Goal: Task Accomplishment & Management: Use online tool/utility

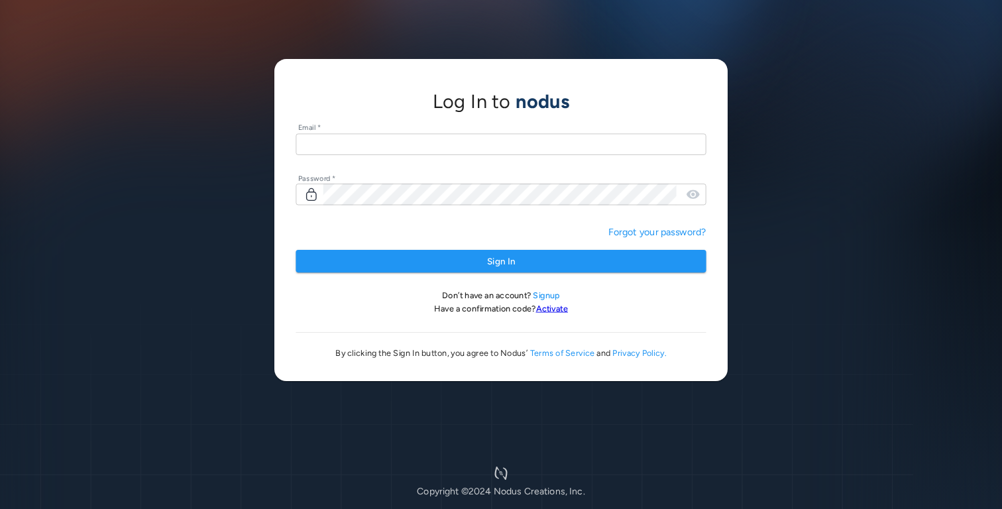
click at [390, 140] on input "text" at bounding box center [501, 144] width 410 height 22
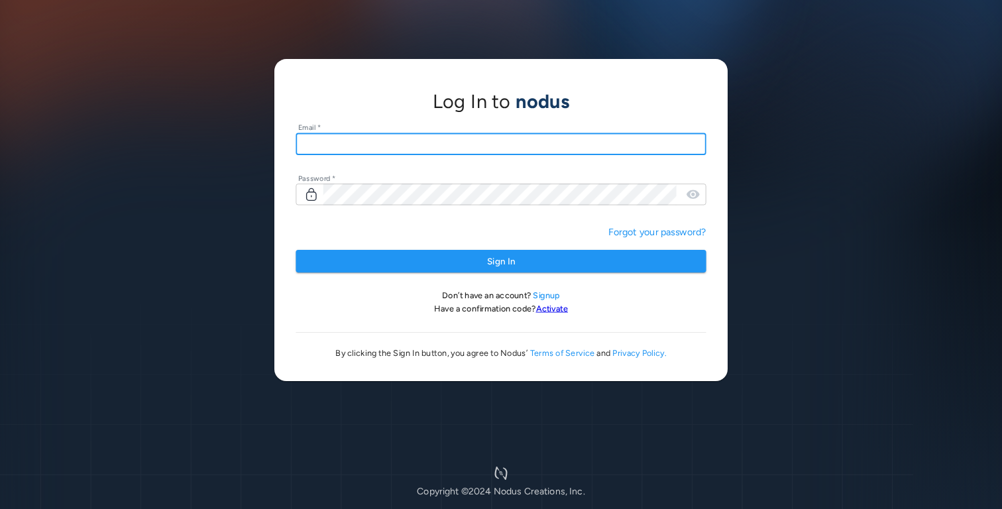
type input "**********"
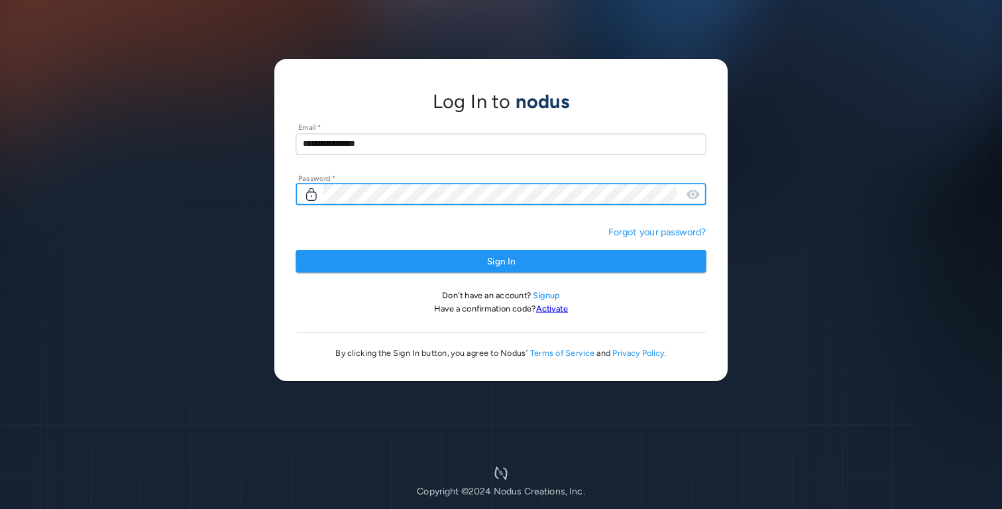
click at [296, 250] on button "Sign In" at bounding box center [501, 261] width 410 height 23
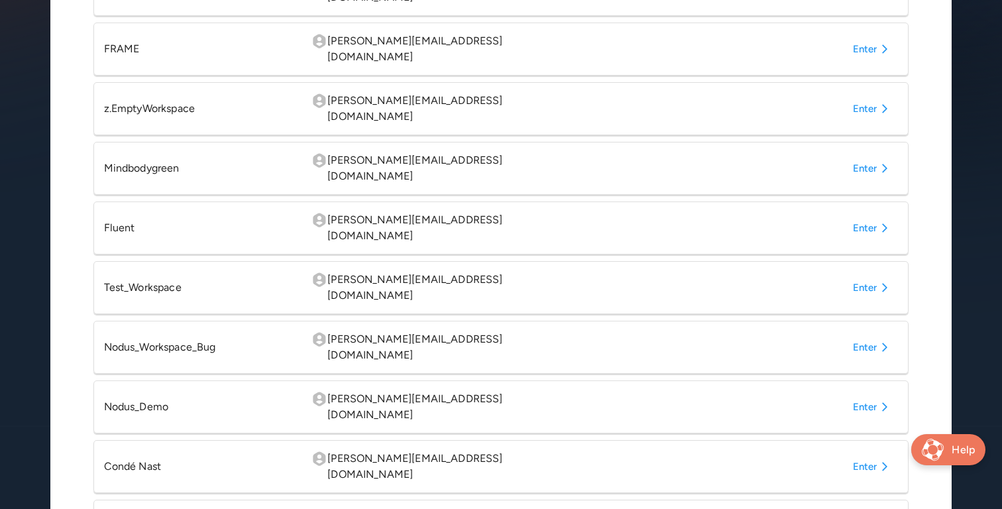
scroll to position [307, 0]
click at [874, 454] on button "Enter" at bounding box center [873, 466] width 51 height 24
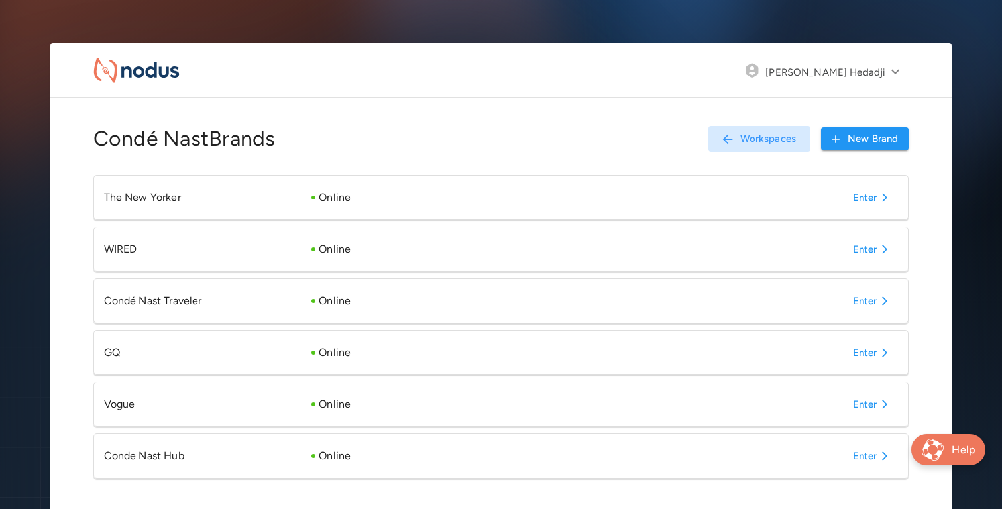
click at [874, 457] on button "Enter" at bounding box center [873, 456] width 51 height 24
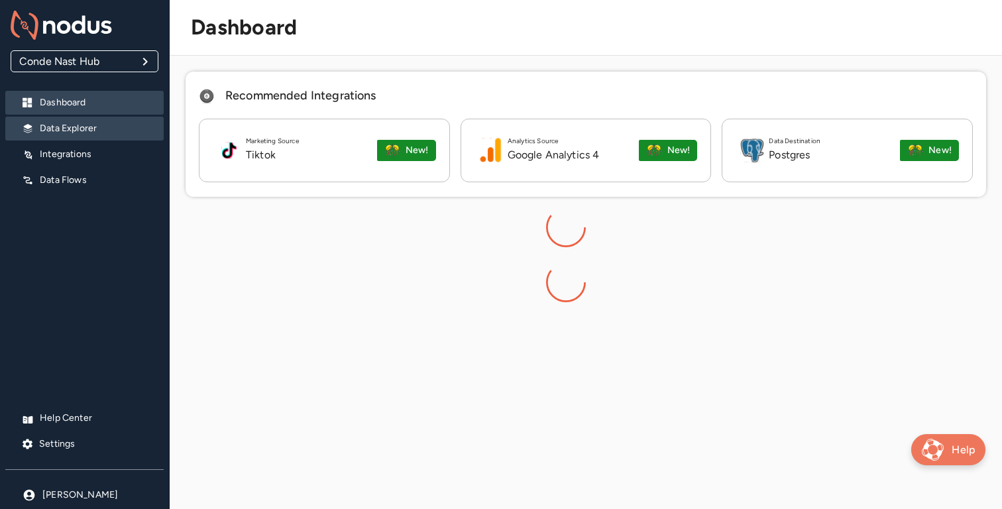
click at [98, 135] on p "Data Explorer" at bounding box center [96, 128] width 113 height 13
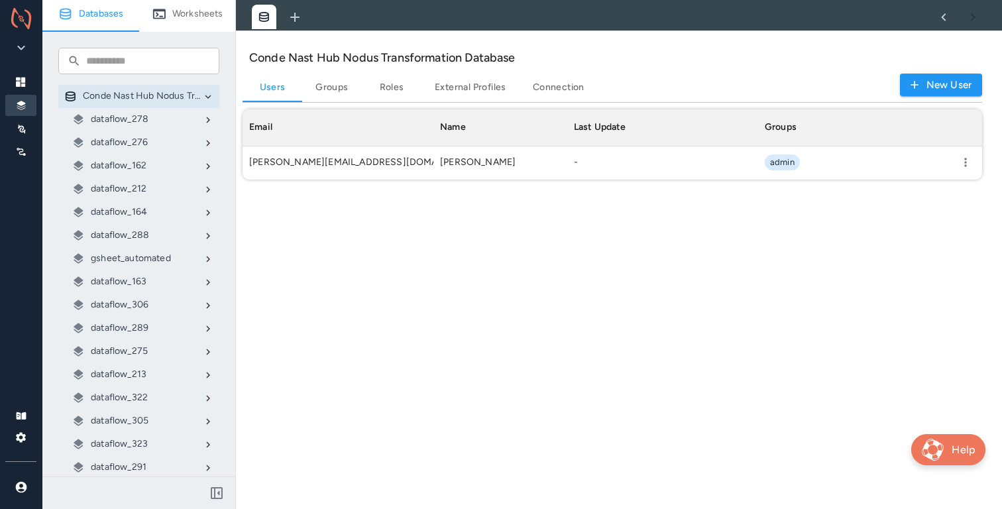
scroll to position [70, 740]
click at [141, 255] on p "gsheet_automated" at bounding box center [131, 258] width 80 height 13
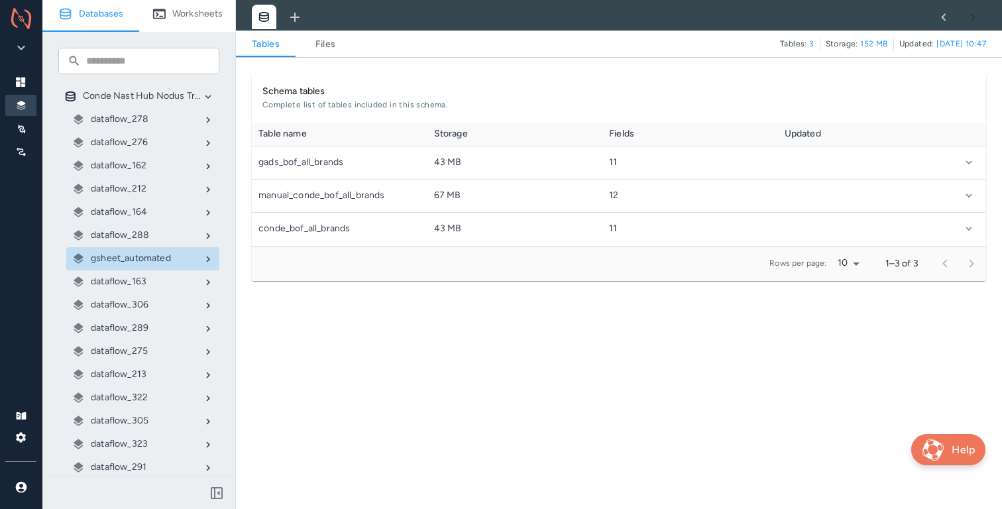
scroll to position [123, 735]
click at [322, 49] on link "Files" at bounding box center [326, 44] width 60 height 16
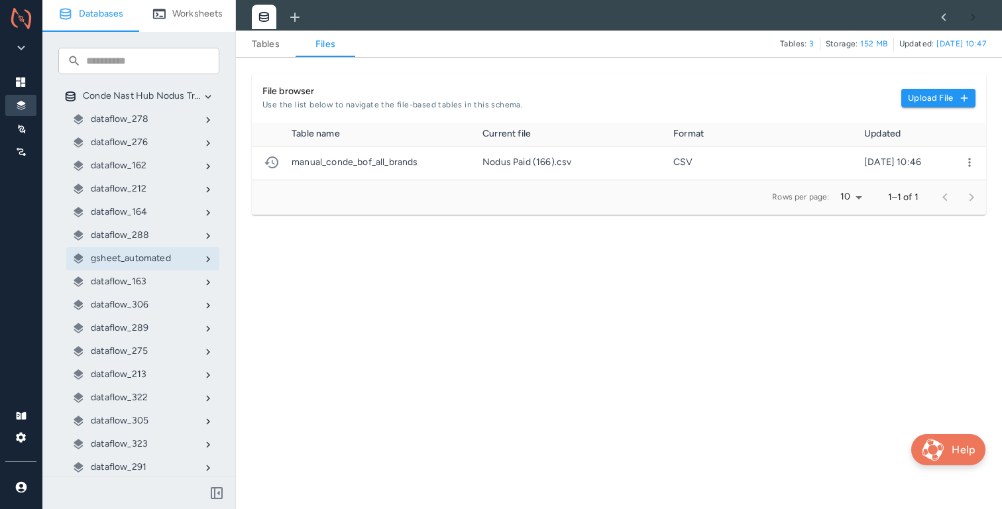
scroll to position [57, 735]
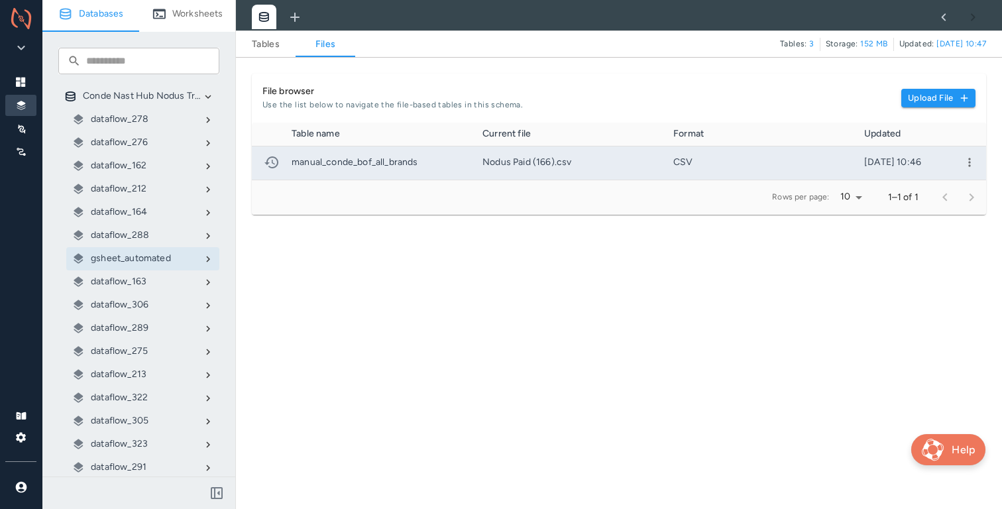
click at [971, 162] on icon "more" at bounding box center [969, 162] width 13 height 13
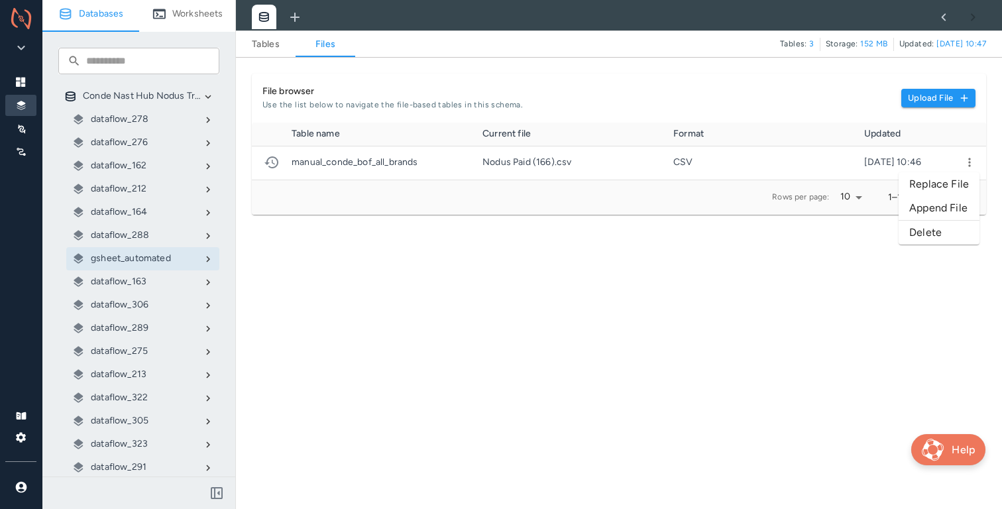
click at [948, 184] on li "Replace File" at bounding box center [939, 184] width 81 height 24
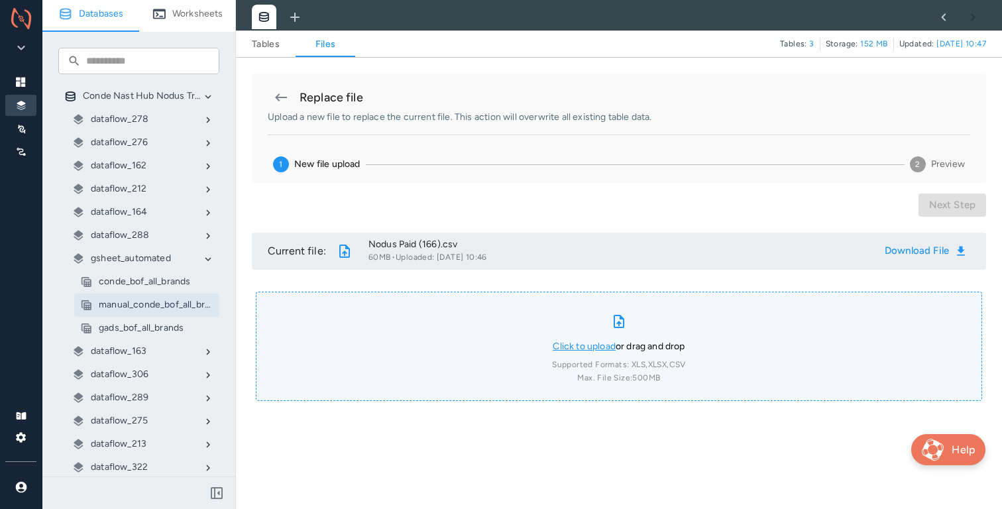
click at [575, 343] on link "Click to upload" at bounding box center [584, 346] width 63 height 11
click at [0, 0] on input "Click to upload or drag and drop Supported Formats: XLS, XLSX, CSV Max. File Si…" at bounding box center [0, 0] width 0 height 0
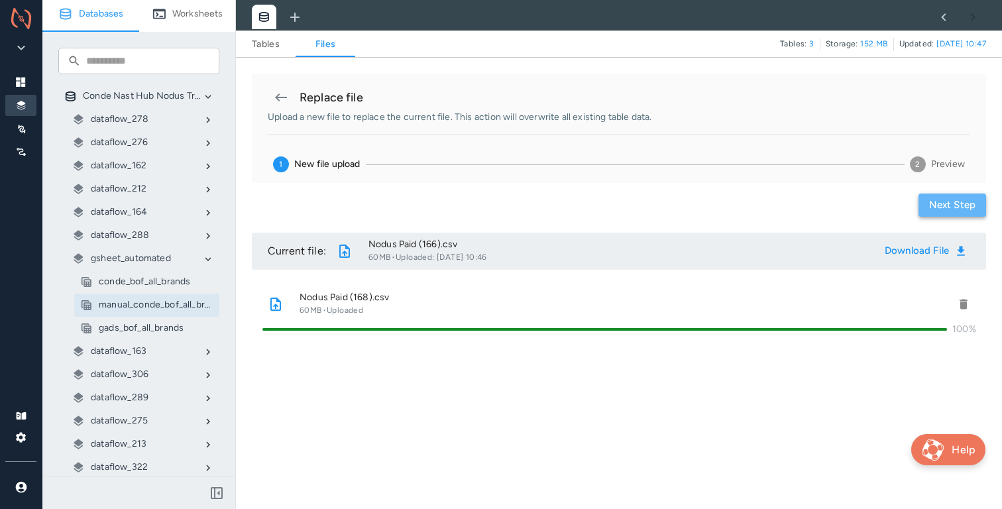
click at [953, 209] on button "Next step" at bounding box center [953, 205] width 68 height 23
click at [871, 206] on div "Previous Step Next step" at bounding box center [619, 205] width 735 height 23
click at [931, 211] on button "Next step" at bounding box center [953, 205] width 68 height 23
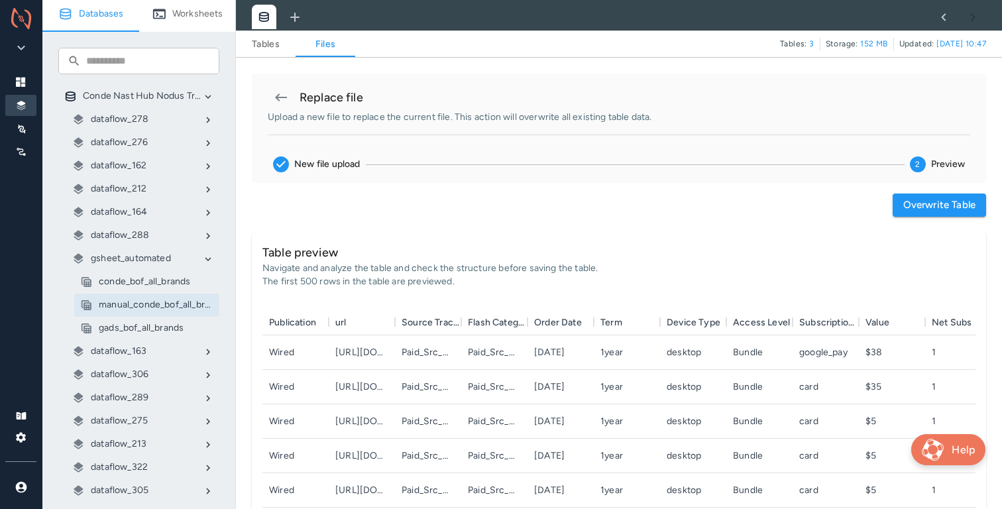
scroll to position [230, 713]
click at [920, 196] on button "Overwrite table" at bounding box center [939, 205] width 93 height 23
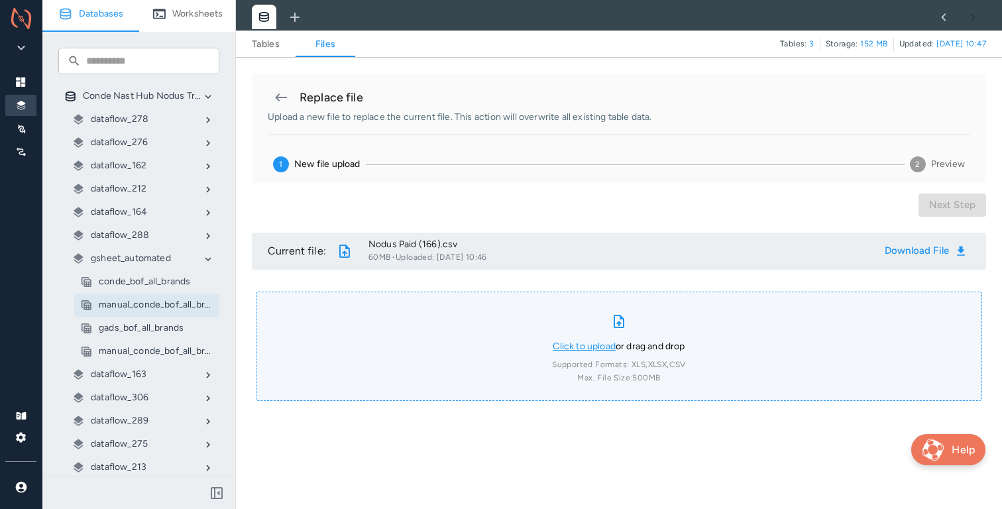
click at [577, 346] on link "Click to upload" at bounding box center [584, 346] width 63 height 11
click at [0, 0] on input "Click to upload or drag and drop Supported Formats: XLS, XLSX, CSV Max. File Si…" at bounding box center [0, 0] width 0 height 0
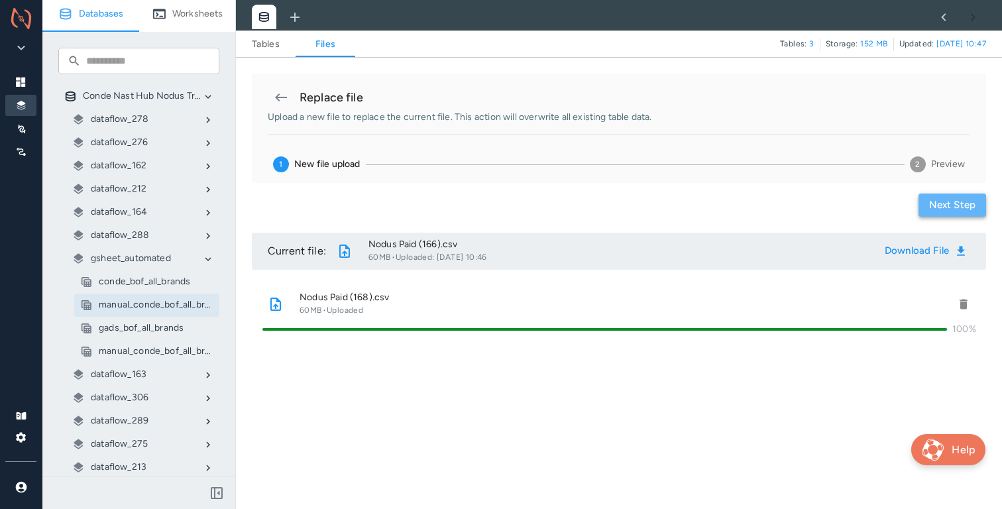
click at [951, 202] on button "Next step" at bounding box center [953, 205] width 68 height 23
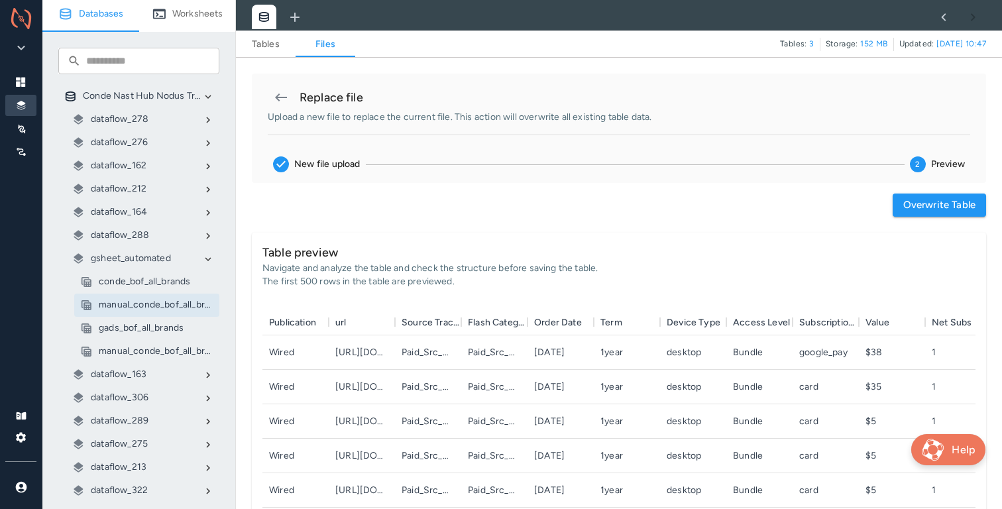
scroll to position [230, 713]
click at [920, 207] on button "Overwrite table" at bounding box center [939, 205] width 93 height 23
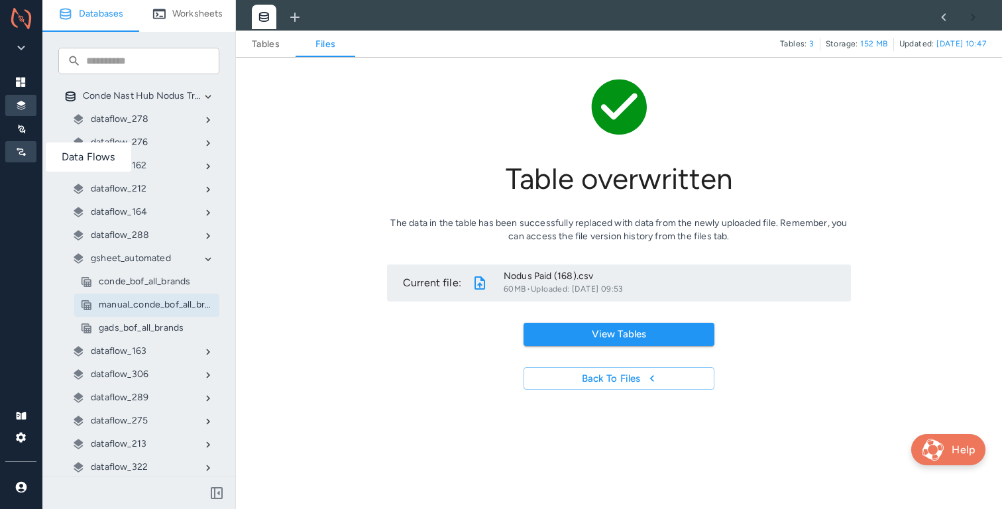
click at [20, 149] on icon at bounding box center [21, 152] width 11 height 11
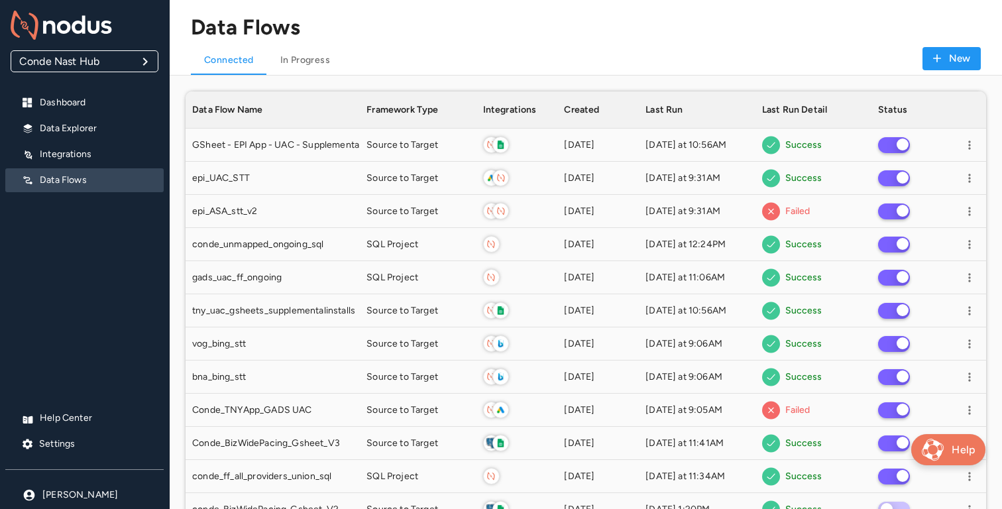
scroll to position [1893, 801]
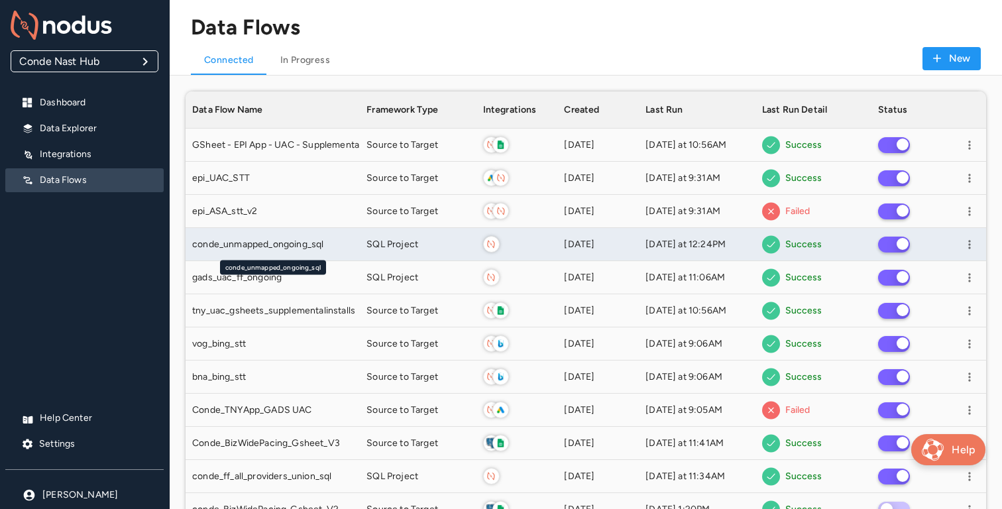
click at [324, 249] on div "conde_unmapped_ongoing_sql" at bounding box center [272, 244] width 161 height 13
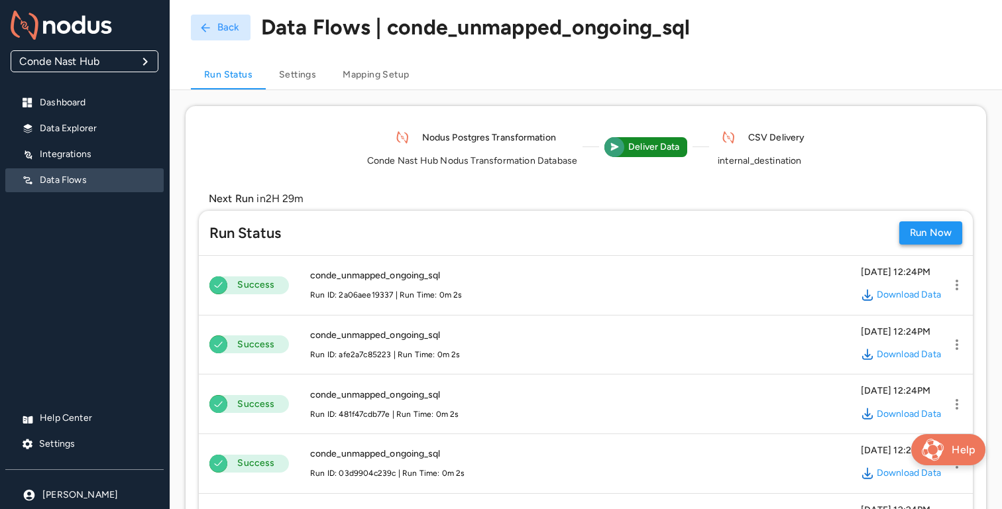
click at [927, 243] on button "Run Now" at bounding box center [931, 232] width 63 height 23
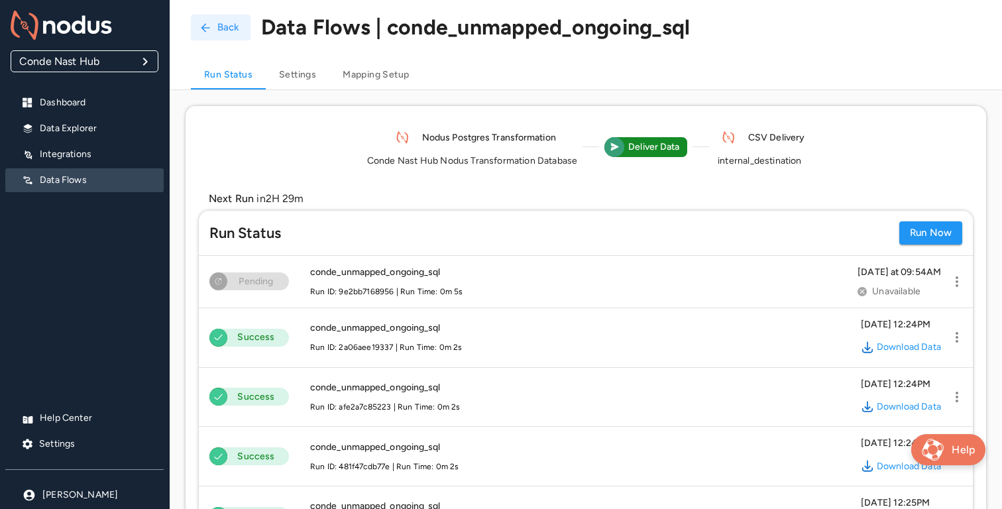
click at [221, 29] on button "Back" at bounding box center [221, 28] width 60 height 26
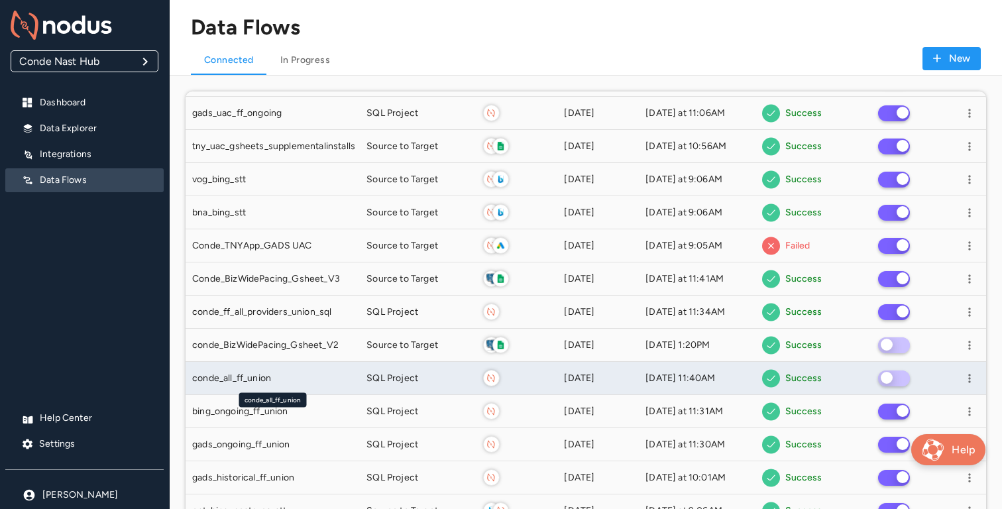
scroll to position [173, 0]
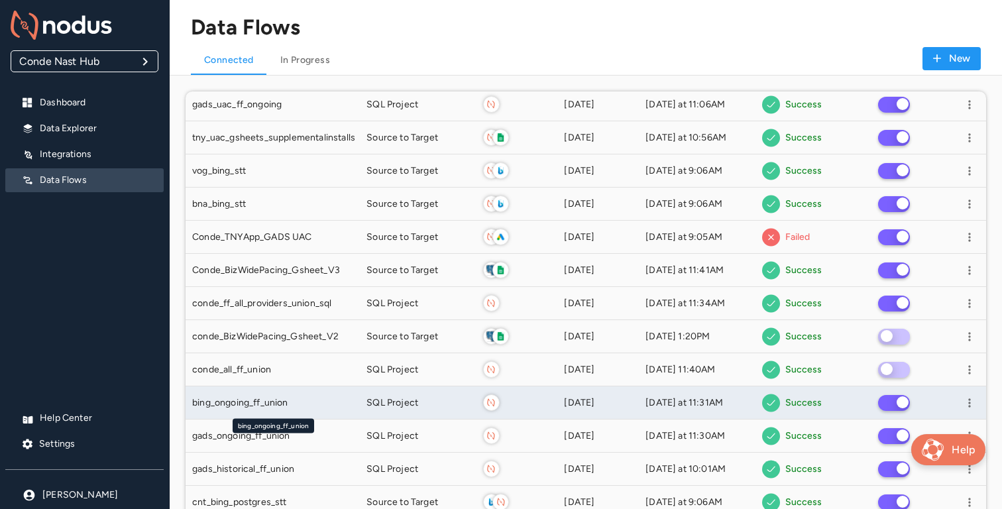
click at [268, 408] on span "bing_ongoing_ff_union" at bounding box center [240, 402] width 96 height 13
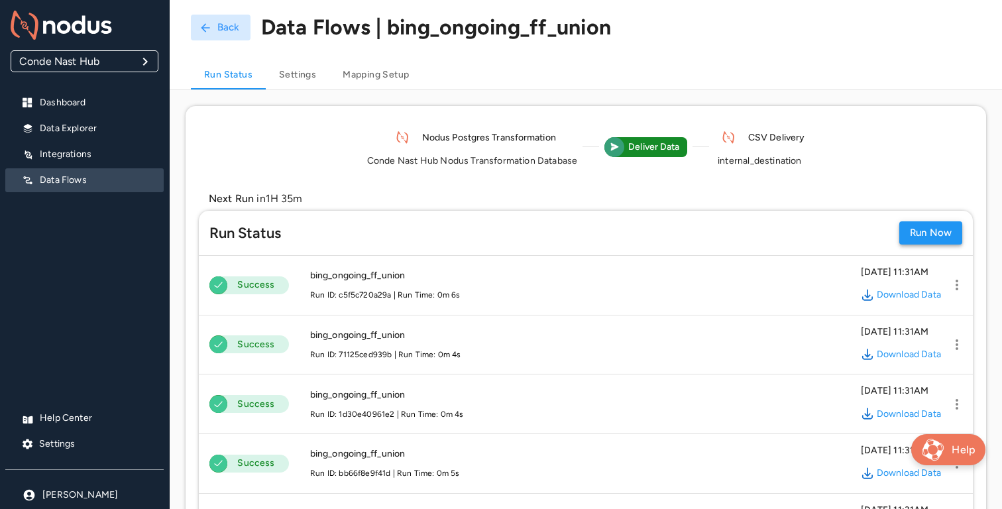
click at [920, 241] on button "Run Now" at bounding box center [931, 232] width 63 height 23
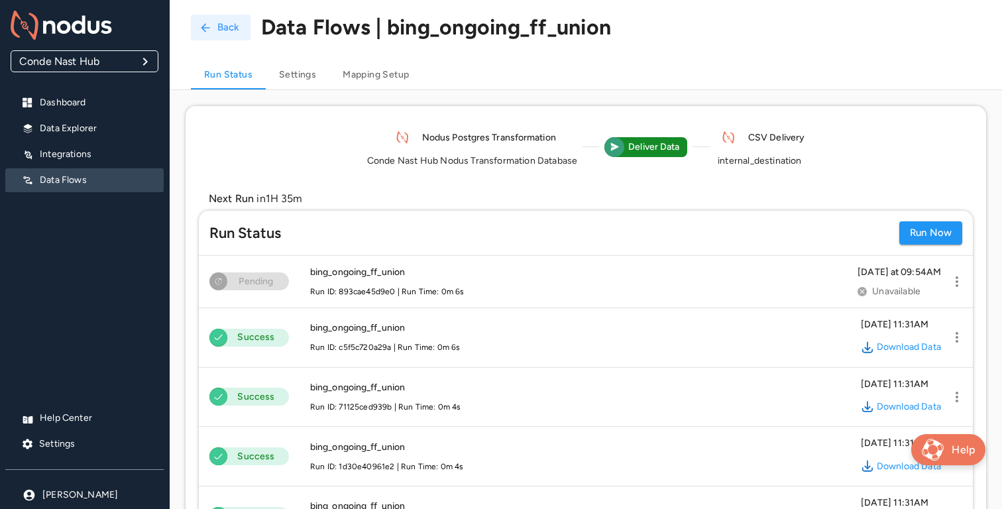
click at [211, 15] on button "Back" at bounding box center [221, 28] width 60 height 26
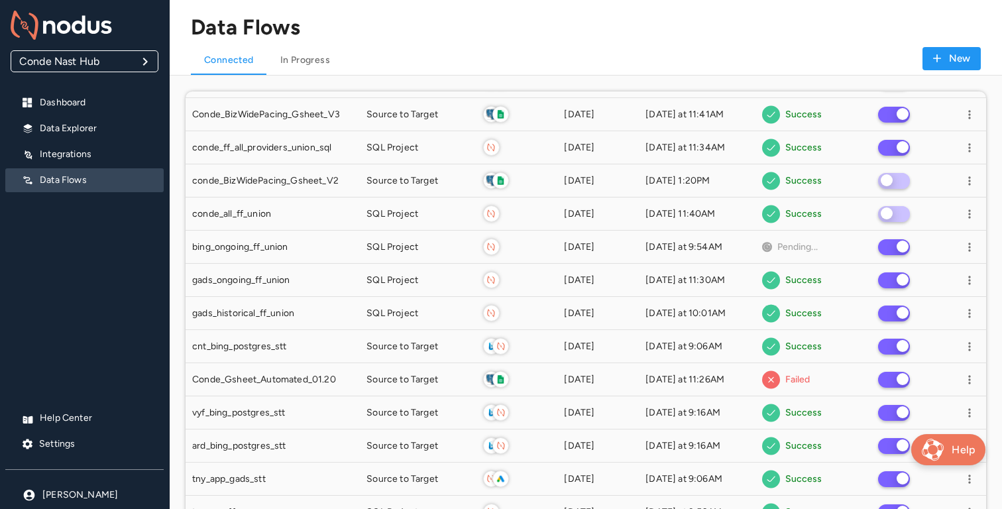
scroll to position [328, 0]
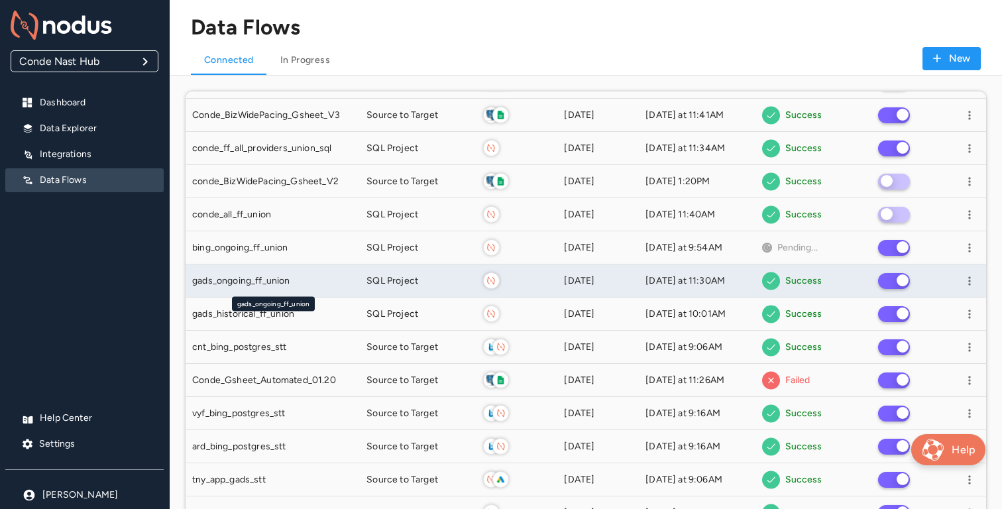
click at [272, 278] on span "gads_ongoing_ff_union" at bounding box center [241, 280] width 98 height 13
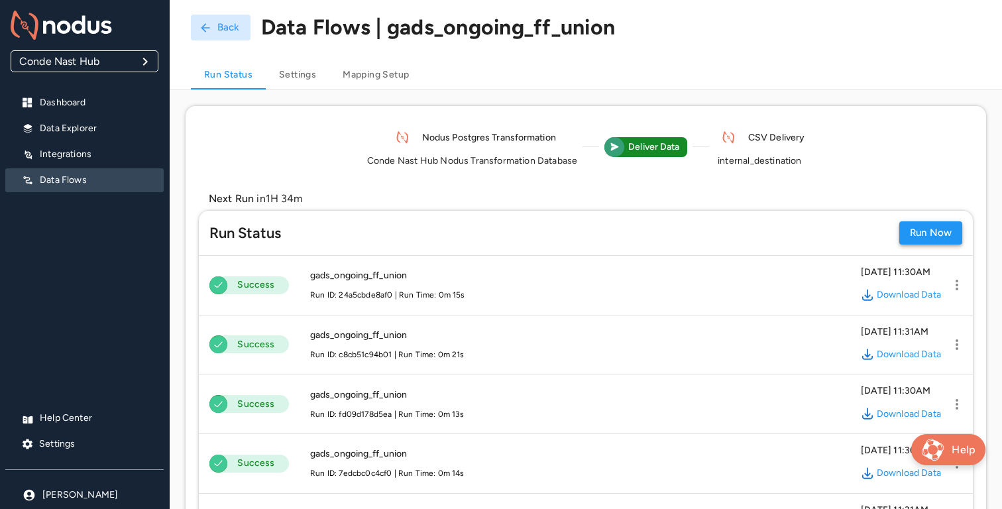
click at [916, 237] on button "Run Now" at bounding box center [931, 232] width 63 height 23
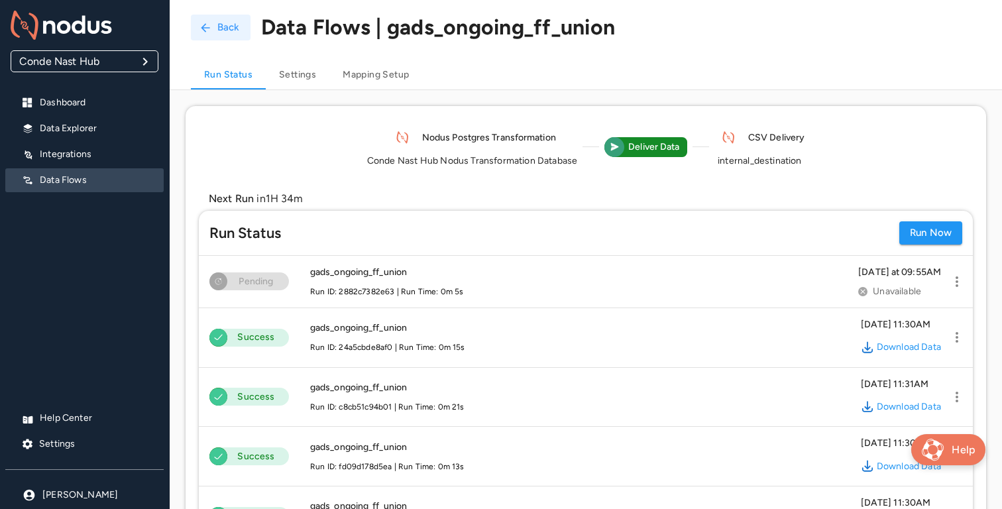
click at [224, 33] on button "Back" at bounding box center [221, 28] width 60 height 26
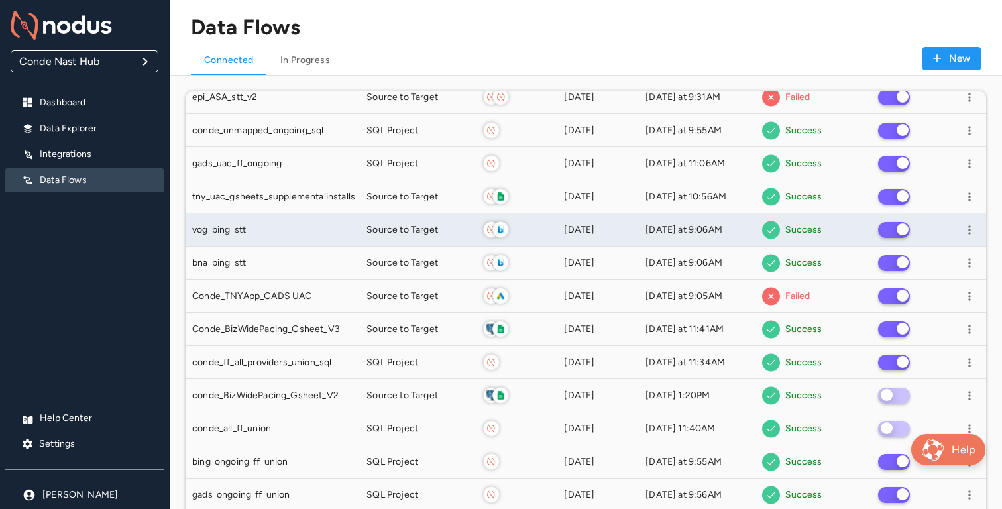
scroll to position [101, 0]
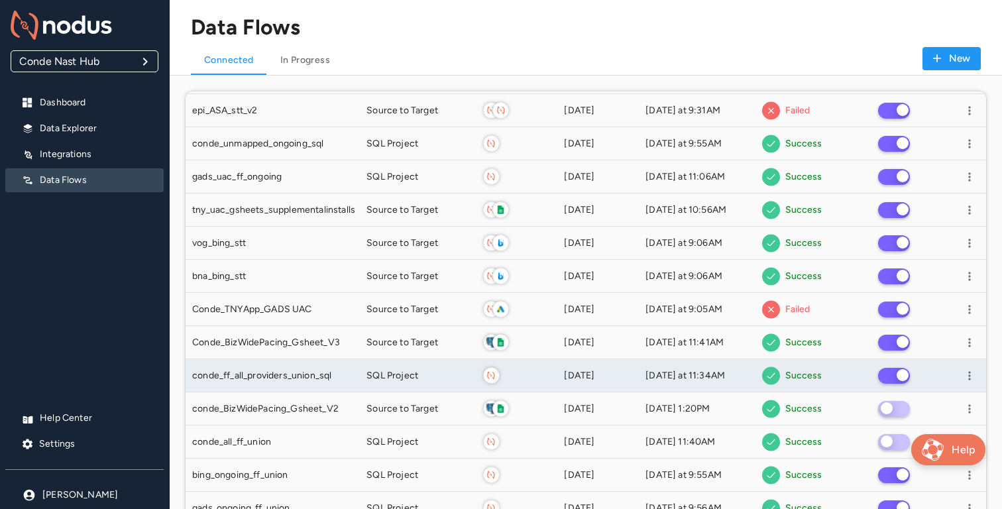
click at [589, 376] on div "Jan 21st, 2025" at bounding box center [598, 375] width 68 height 13
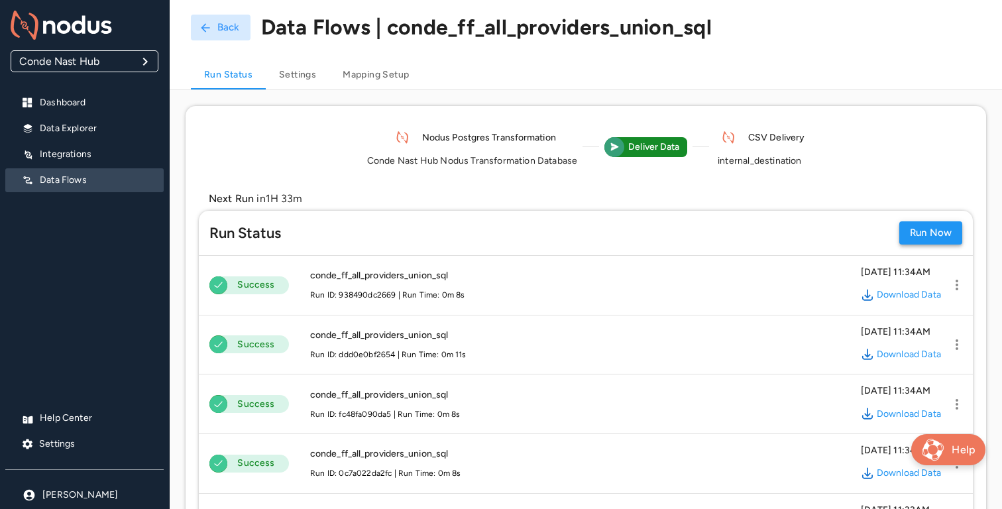
click at [923, 232] on button "Run Now" at bounding box center [931, 232] width 63 height 23
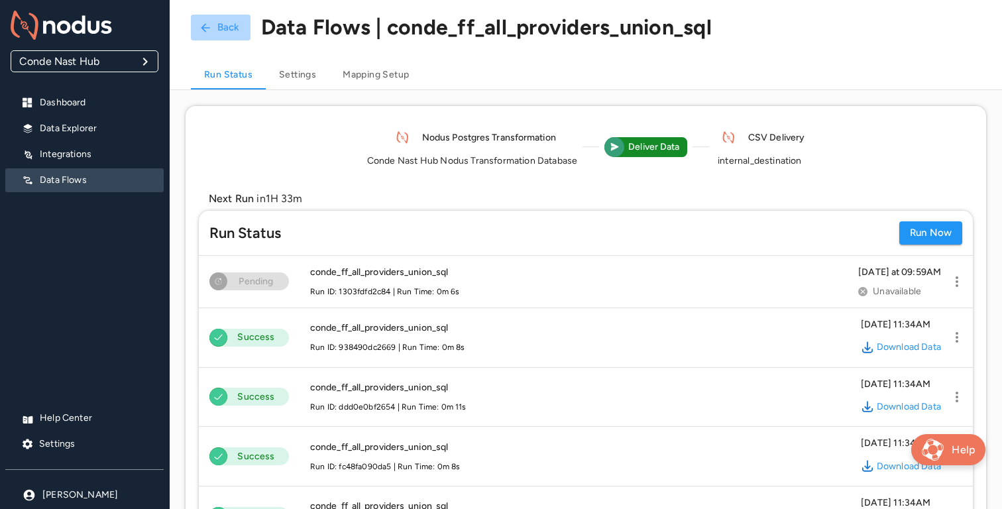
click at [215, 35] on button "Back" at bounding box center [221, 28] width 60 height 26
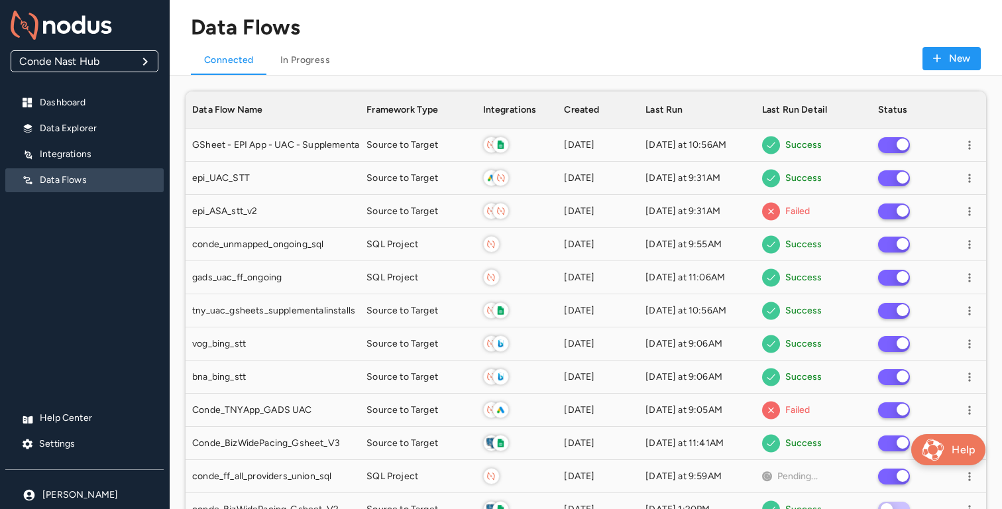
scroll to position [1893, 801]
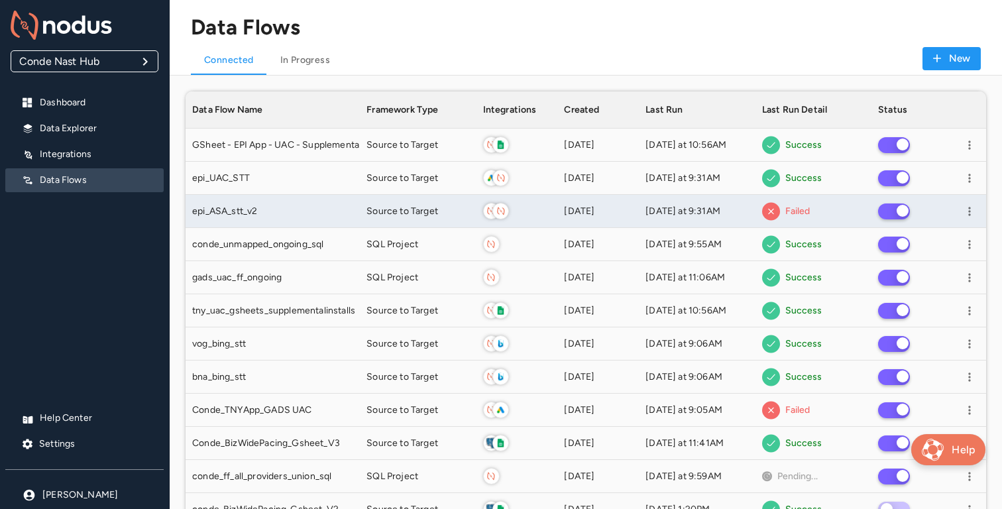
click at [714, 213] on div "Today at 9:31AM" at bounding box center [697, 211] width 103 height 13
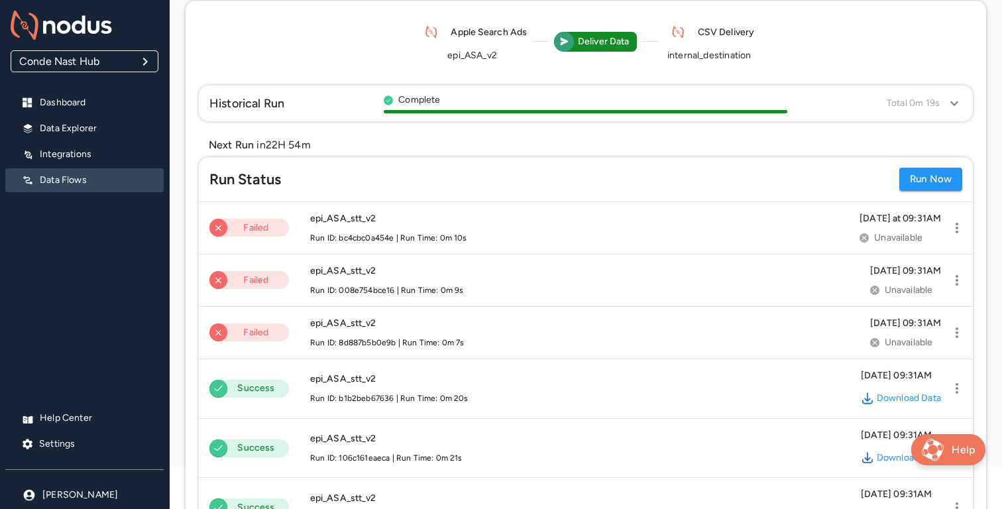
scroll to position [71, 0]
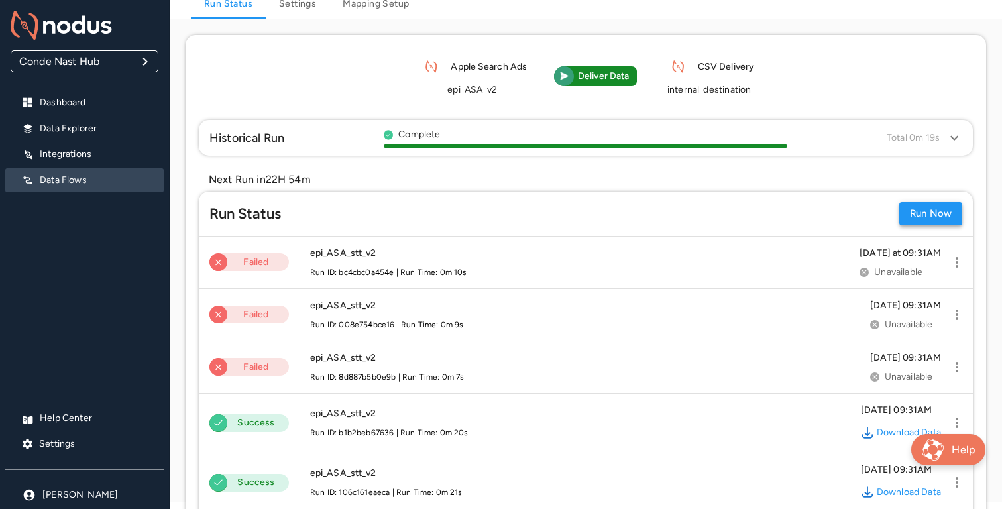
click at [931, 211] on button "Run Now" at bounding box center [931, 213] width 63 height 23
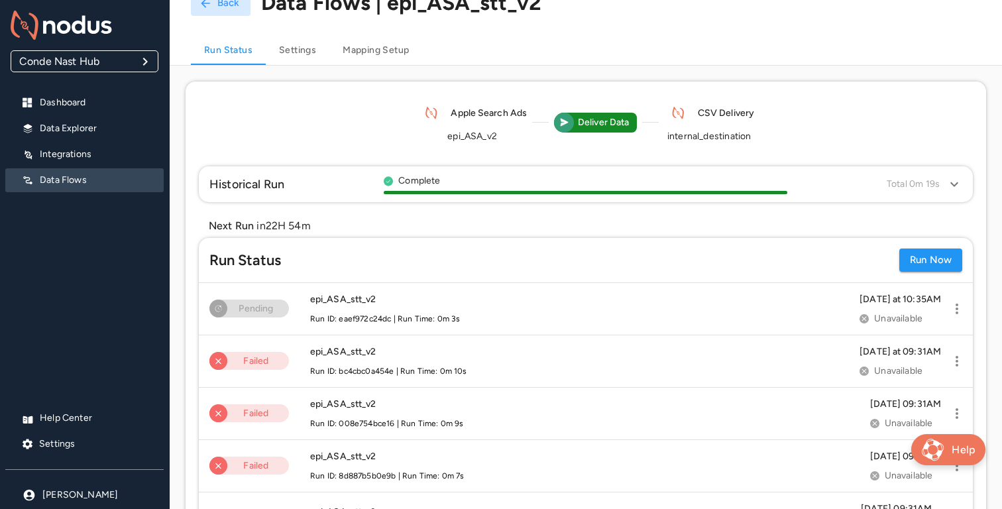
scroll to position [0, 0]
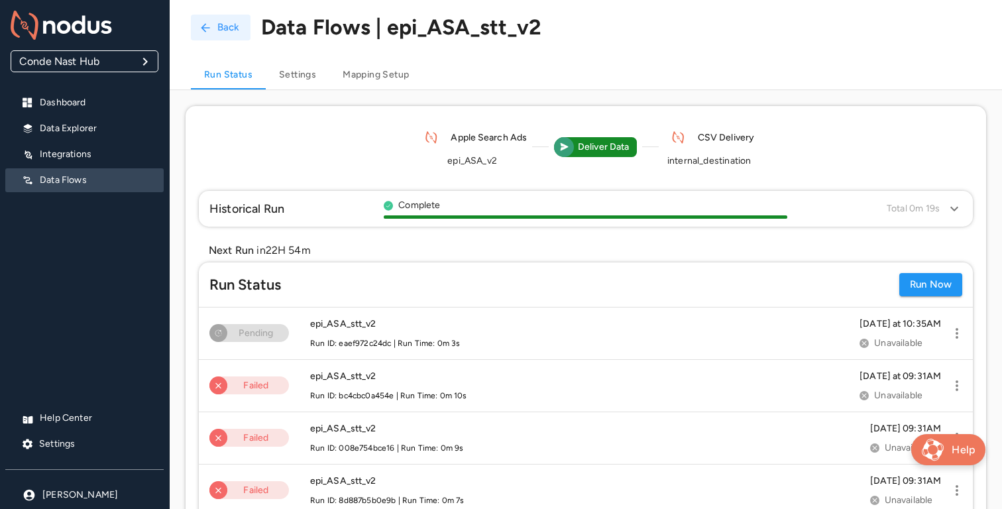
click at [208, 31] on icon "button" at bounding box center [205, 27] width 13 height 13
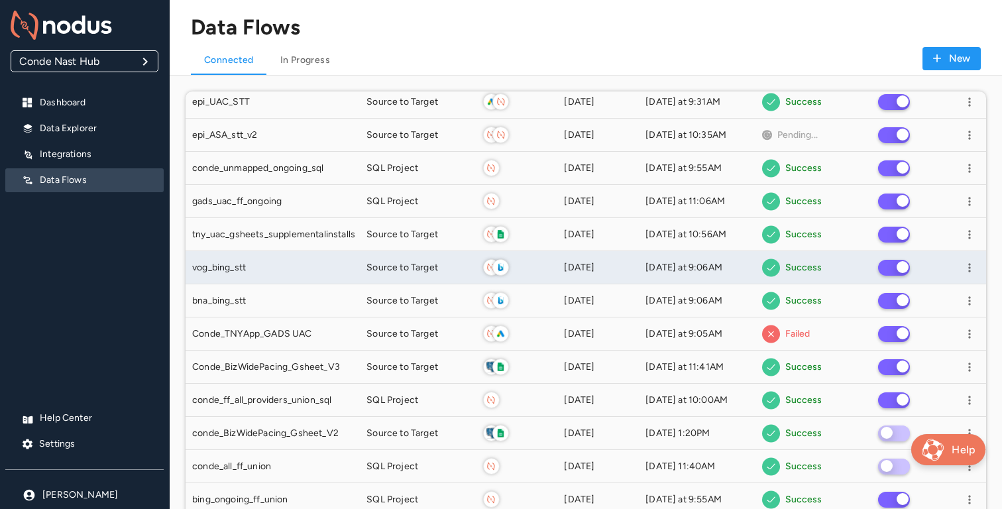
scroll to position [516, 0]
